Goal: Task Accomplishment & Management: Manage account settings

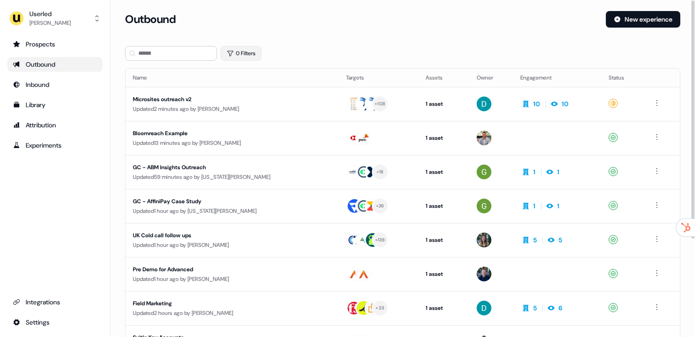
click at [235, 57] on button "0 Filters" at bounding box center [241, 53] width 41 height 15
click at [253, 93] on html "For the best experience switch devices to a bigger screen. Go to Userled.io Use…" at bounding box center [347, 168] width 695 height 337
click at [263, 114] on div "Filters" at bounding box center [297, 112] width 133 height 15
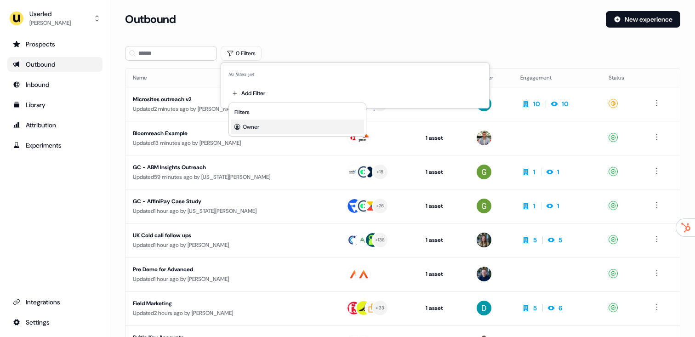
click at [262, 123] on div "Owner" at bounding box center [297, 127] width 133 height 15
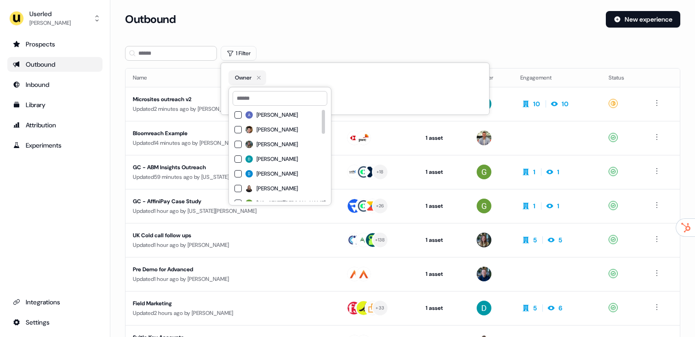
click at [264, 141] on span "[PERSON_NAME]" at bounding box center [276, 144] width 41 height 7
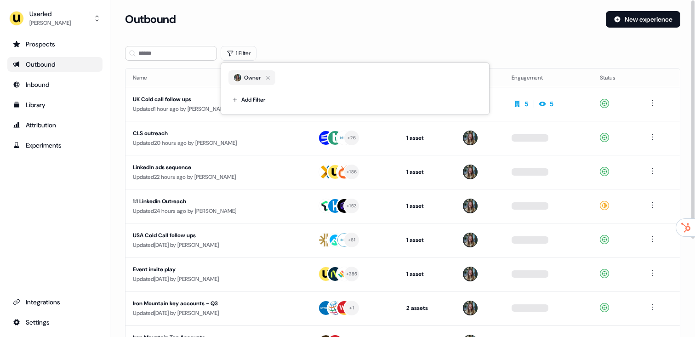
click at [413, 46] on div "1 Filter" at bounding box center [402, 53] width 555 height 15
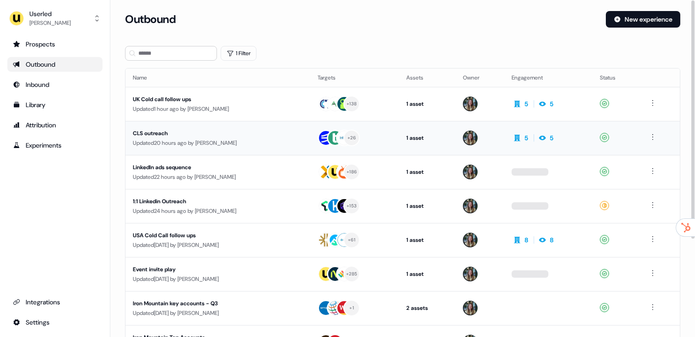
click at [252, 134] on div "CLS outreach" at bounding box center [218, 133] width 170 height 9
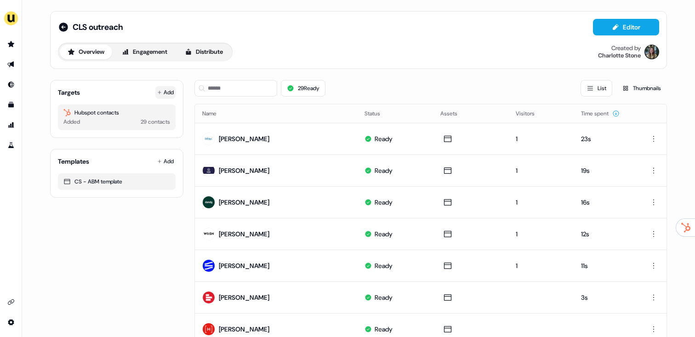
click at [164, 94] on button "Add" at bounding box center [165, 92] width 20 height 13
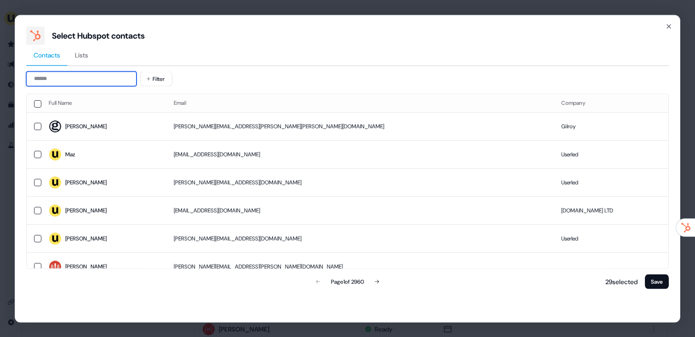
click at [111, 78] on input at bounding box center [81, 78] width 110 height 15
paste input "**********"
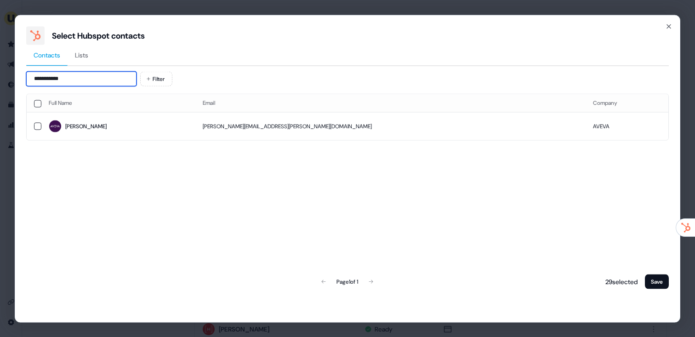
type input "**********"
click at [110, 110] on th "Full Name" at bounding box center [118, 103] width 154 height 18
click at [109, 124] on span "Anna" at bounding box center [118, 126] width 139 height 13
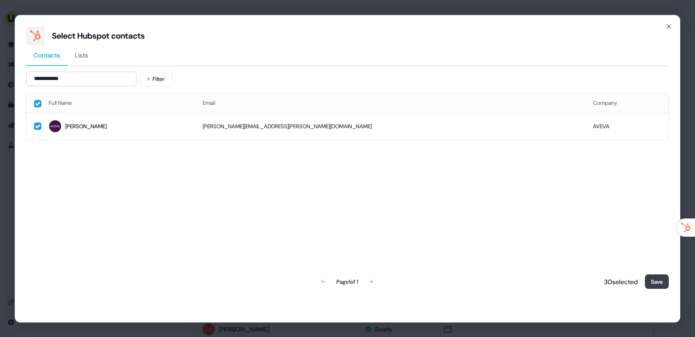
click at [652, 282] on button "Save" at bounding box center [657, 281] width 24 height 15
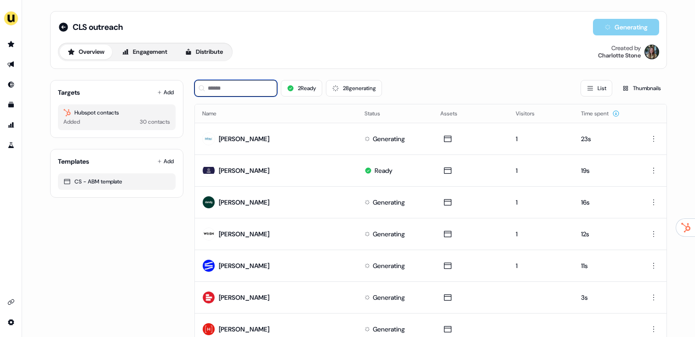
click at [252, 87] on input at bounding box center [235, 88] width 83 height 17
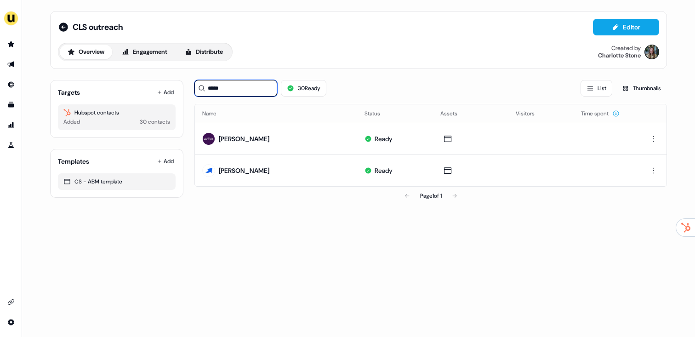
type input "****"
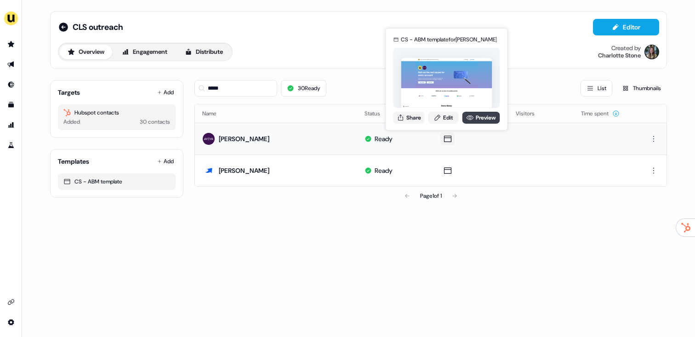
click at [490, 120] on link "Preview" at bounding box center [481, 118] width 38 height 12
click at [413, 116] on button "Share" at bounding box center [408, 118] width 31 height 12
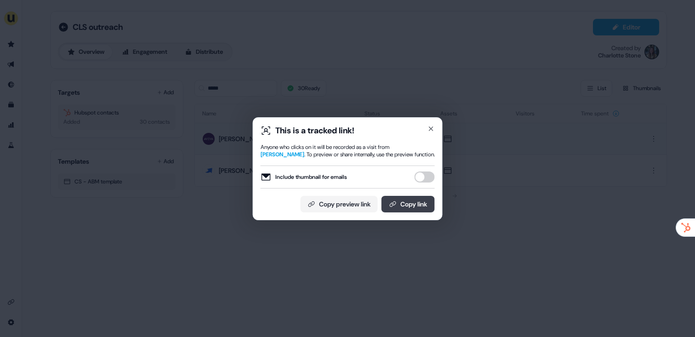
click at [401, 205] on button "Copy link" at bounding box center [408, 204] width 53 height 17
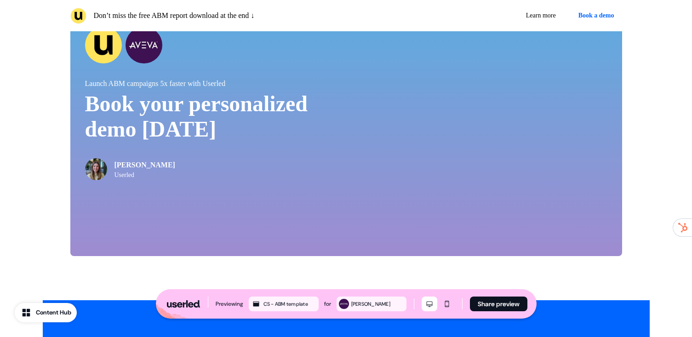
scroll to position [1903, 0]
